Goal: Task Accomplishment & Management: Complete application form

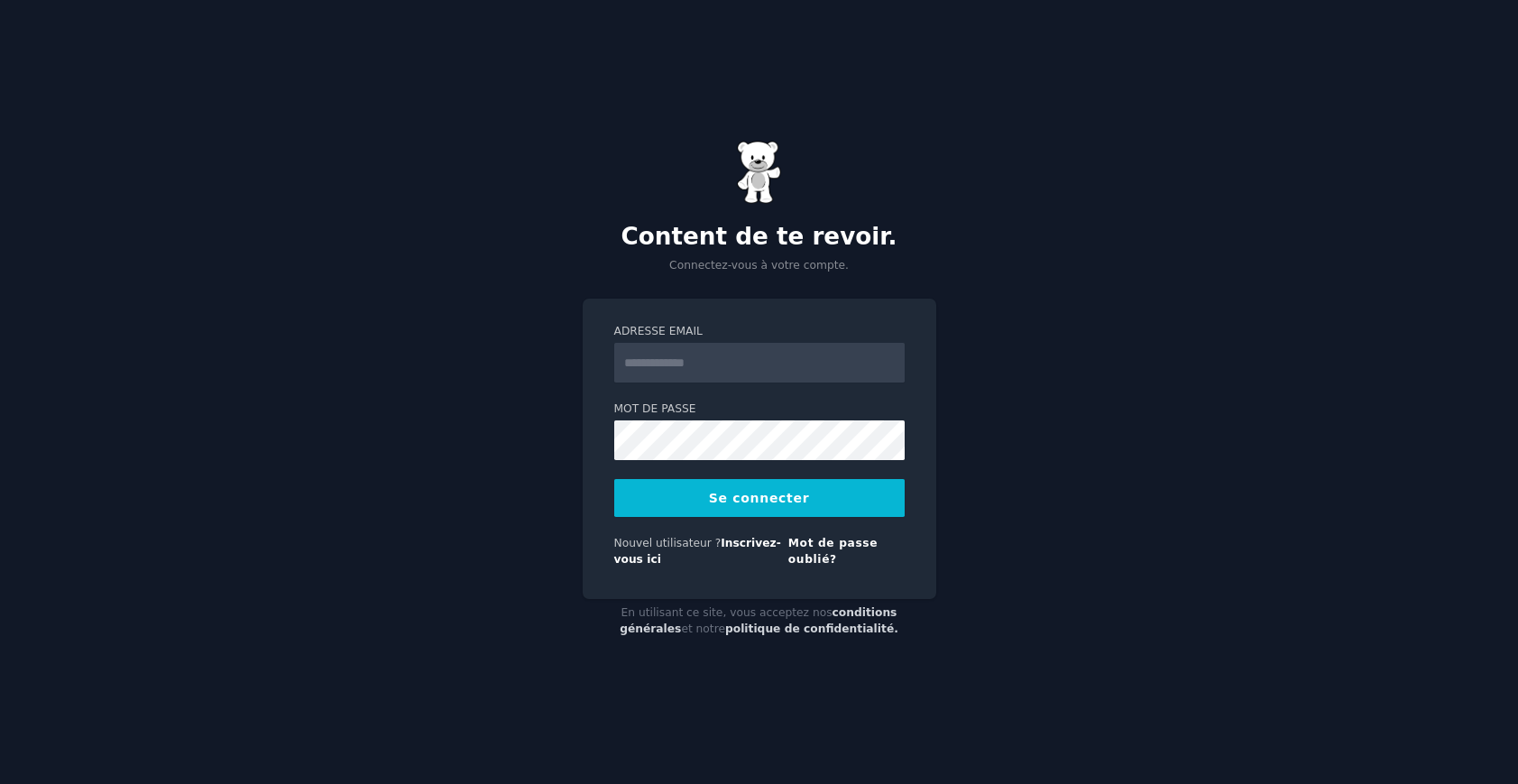
click at [741, 375] on input "Adresse email" at bounding box center [759, 363] width 290 height 40
click at [994, 433] on div "Content de te revoir. Connectez-vous à votre compte. Adresse email Mot de passe…" at bounding box center [759, 392] width 1518 height 784
click at [782, 359] on input "Adresse email" at bounding box center [759, 363] width 290 height 40
type input "**********"
click at [614, 479] on button "Se connecter" at bounding box center [759, 498] width 290 height 38
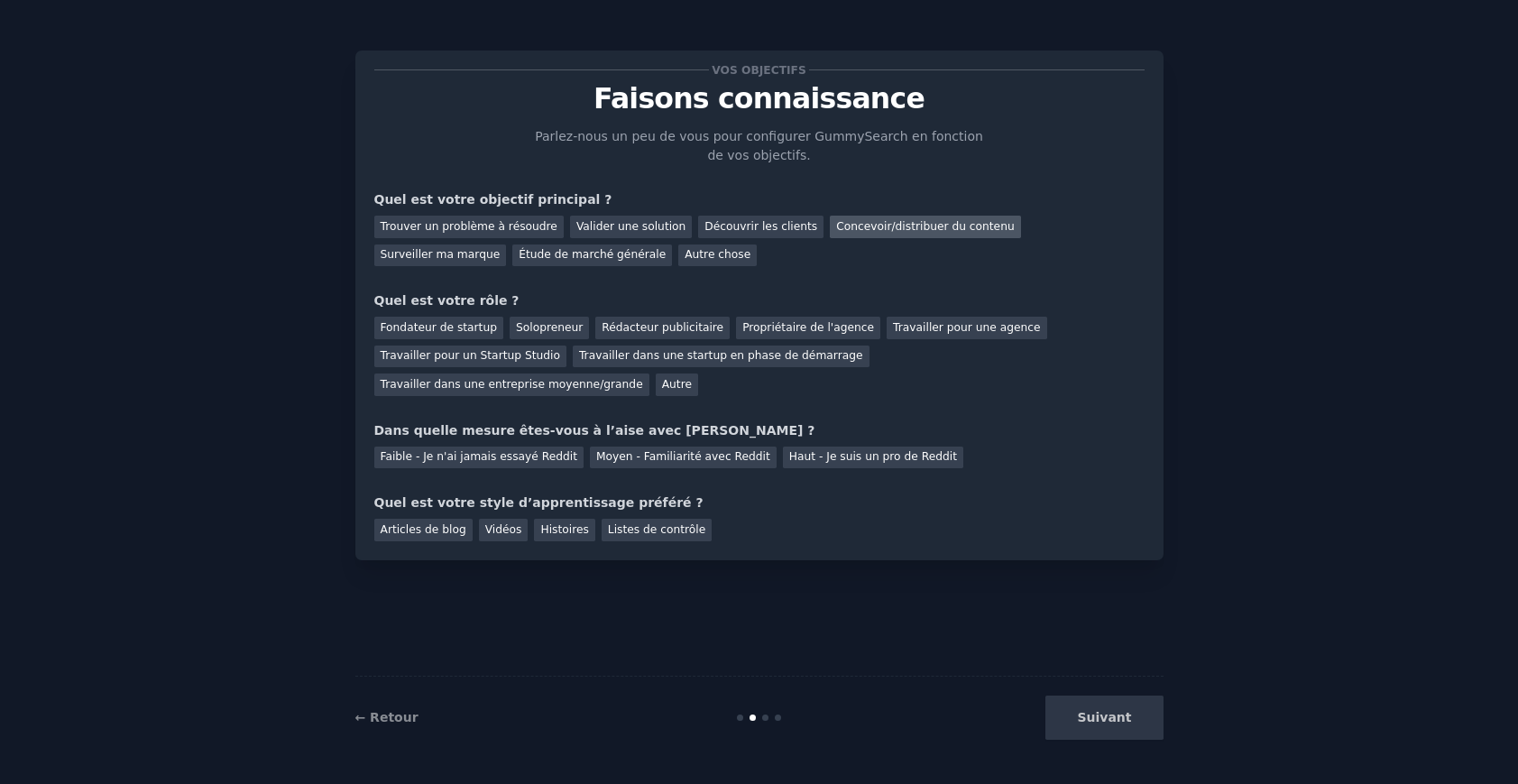
click at [921, 231] on font "Concevoir/distribuer du contenu" at bounding box center [925, 226] width 178 height 12
click at [496, 225] on font "Trouver un problème à résoudre" at bounding box center [468, 226] width 176 height 12
click at [558, 329] on font "Solopreneur" at bounding box center [549, 327] width 66 height 12
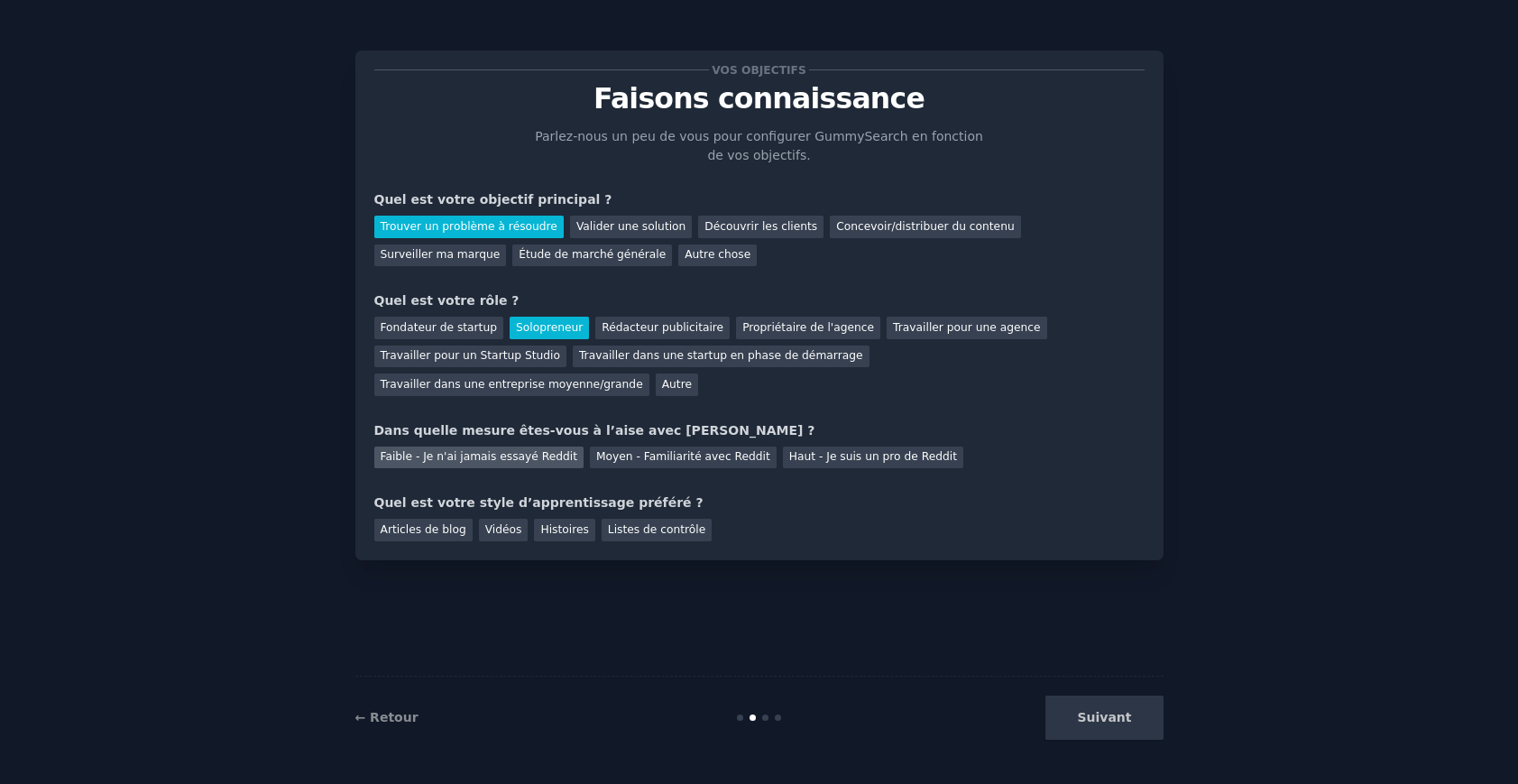
click at [485, 455] on font "Faible - Je n'ai jamais essayé Reddit" at bounding box center [479, 456] width 197 height 12
click at [430, 535] on font "Articles de blog" at bounding box center [423, 529] width 85 height 12
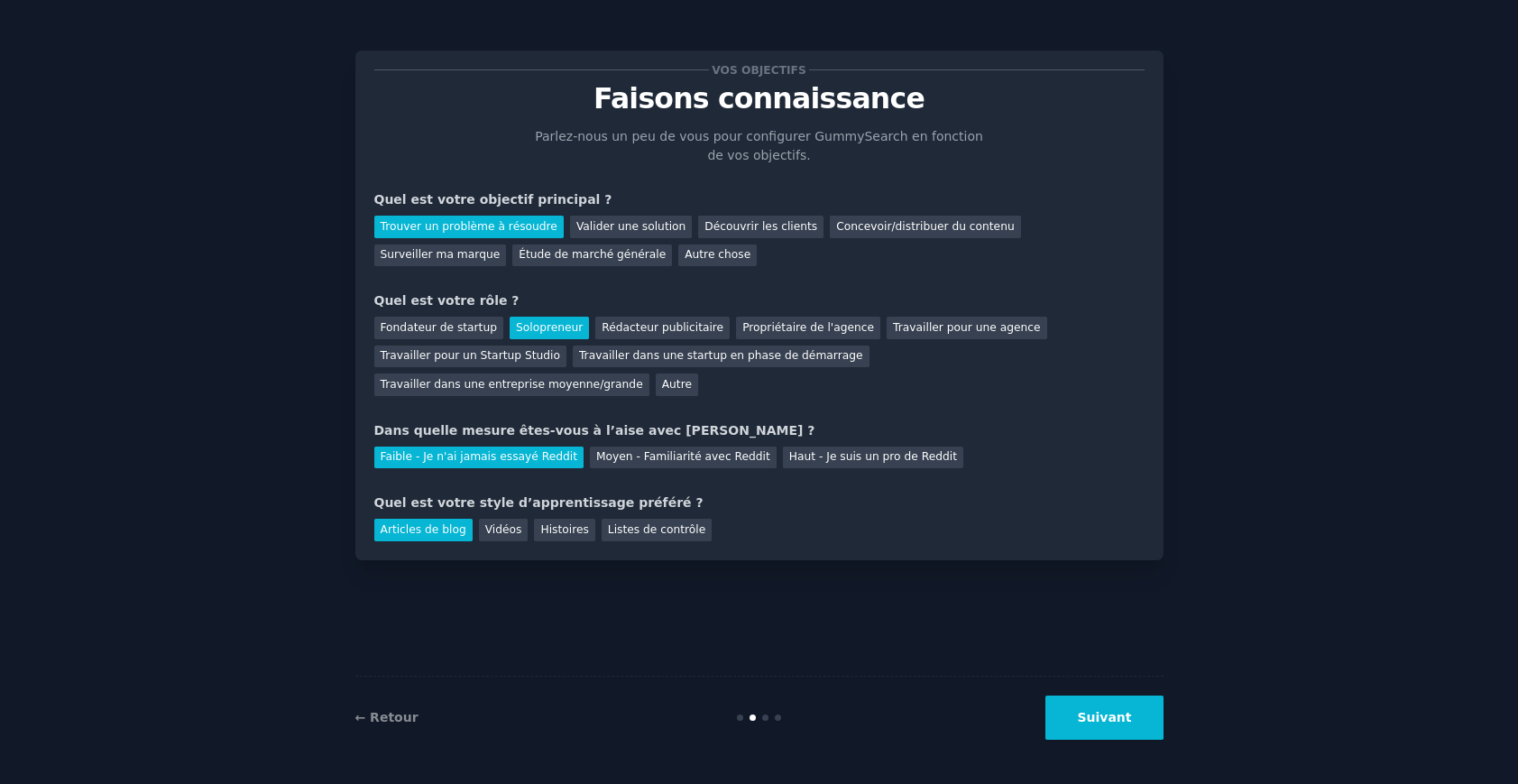
click at [1108, 728] on button "Suivant" at bounding box center [1105, 718] width 118 height 45
